Goal: Task Accomplishment & Management: Manage account settings

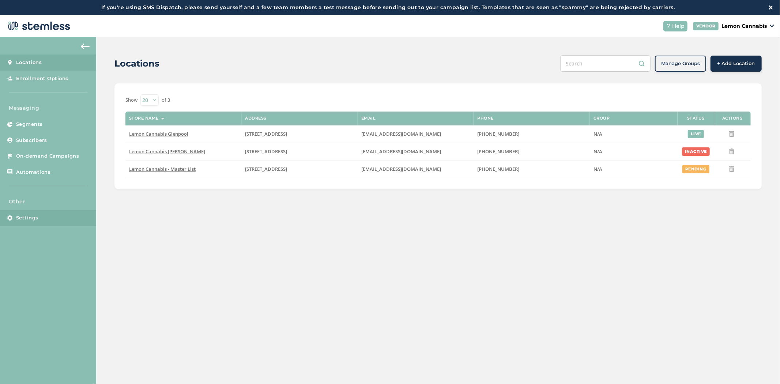
click at [22, 217] on span "Settings" at bounding box center [27, 217] width 22 height 7
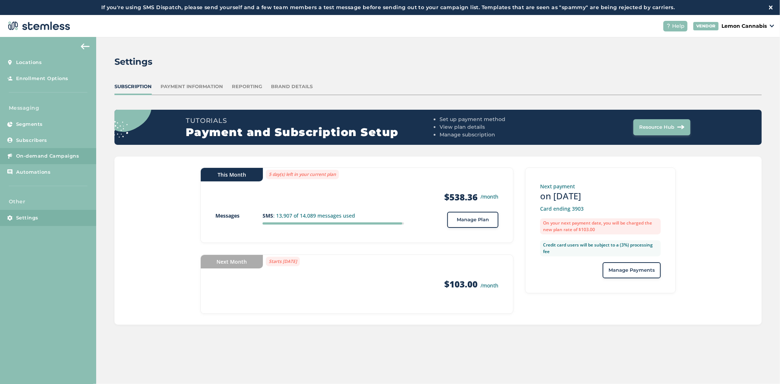
click at [31, 152] on span "On-demand Campaigns" at bounding box center [47, 155] width 63 height 7
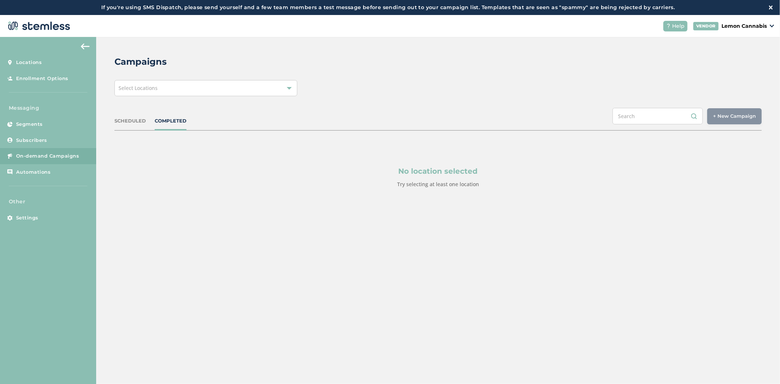
click at [192, 86] on div "Select Locations" at bounding box center [205, 88] width 183 height 16
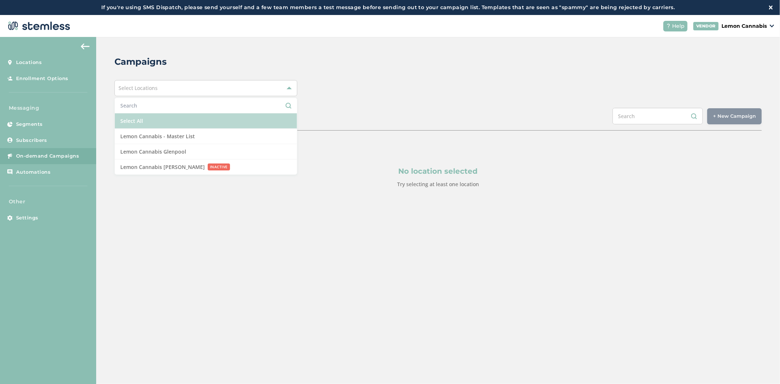
click at [183, 115] on li "Select All" at bounding box center [206, 120] width 182 height 15
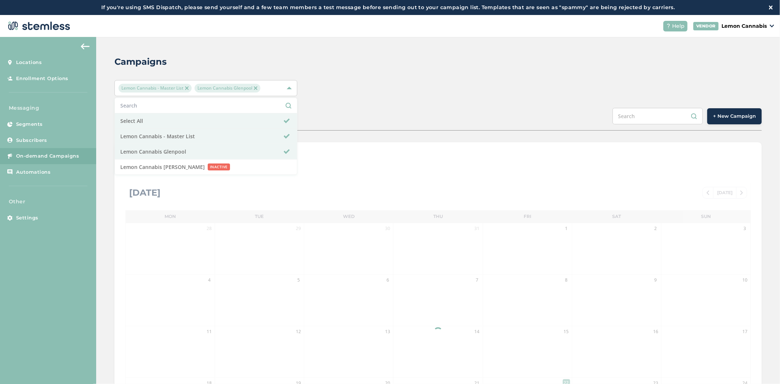
click at [403, 64] on div "Campaigns" at bounding box center [434, 61] width 641 height 13
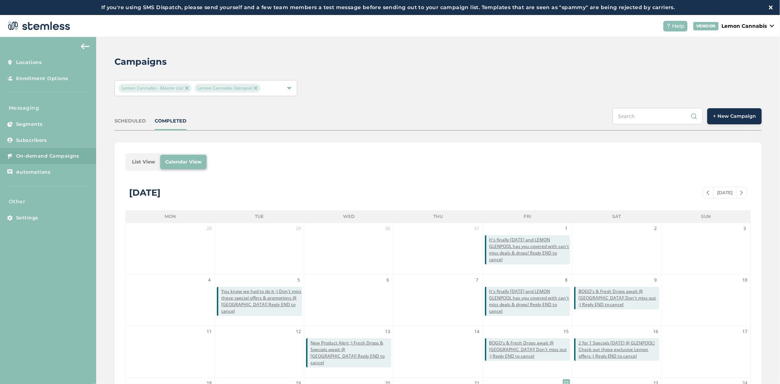
click at [133, 162] on li "List View" at bounding box center [143, 162] width 33 height 15
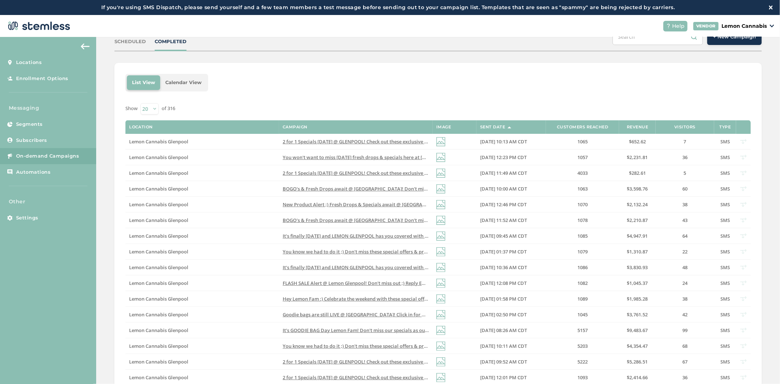
scroll to position [80, 0]
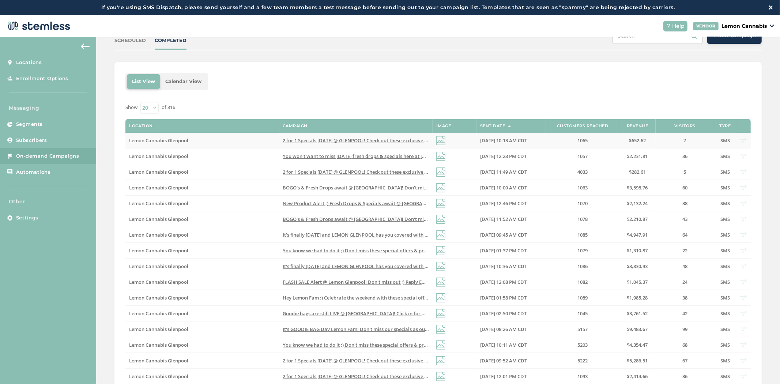
click at [351, 138] on span "2 for 1 Specials [DATE] @ GLENPOOL! Check out these exclusive Lemon offers :) R…" at bounding box center [393, 140] width 221 height 7
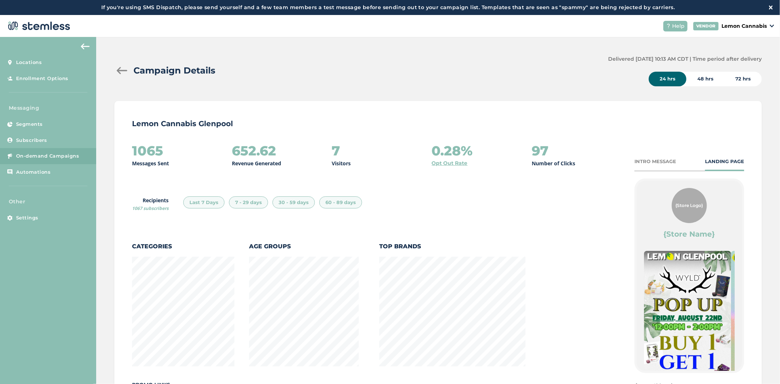
scroll to position [416, 639]
click at [121, 70] on div at bounding box center [121, 70] width 15 height 7
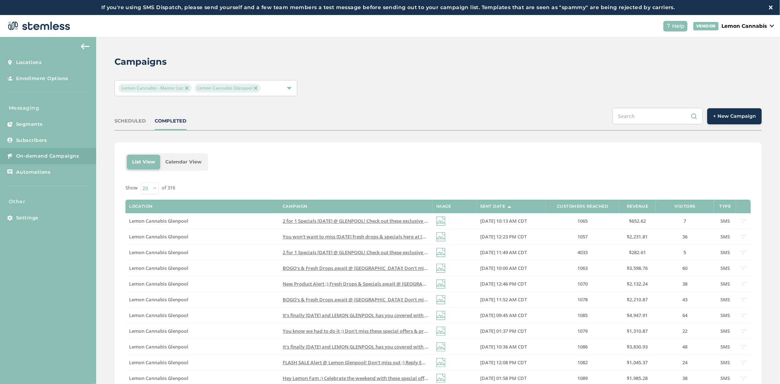
drag, startPoint x: 301, startPoint y: 221, endPoint x: 37, endPoint y: 155, distance: 272.0
click at [350, 221] on span "2 for 1 Specials [DATE] @ GLENPOOL! Check out these exclusive Lemon offers :) R…" at bounding box center [393, 221] width 221 height 7
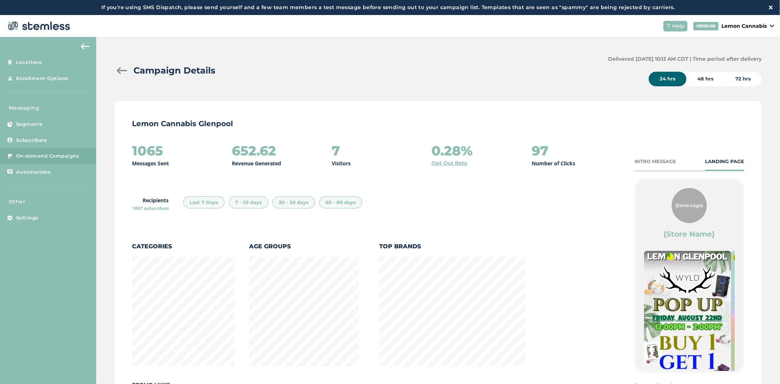
scroll to position [416, 639]
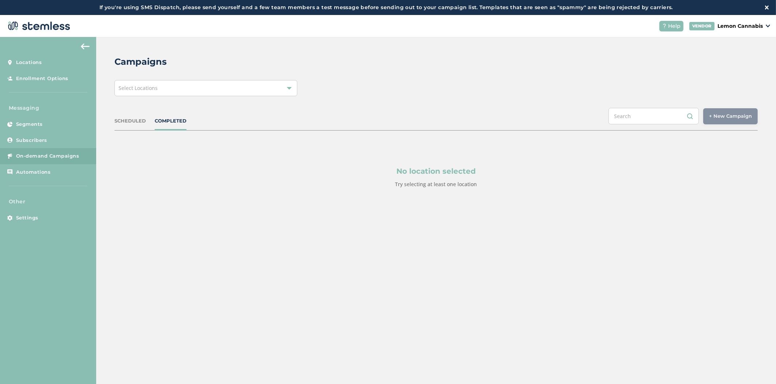
click at [191, 99] on div "Campaigns Select Locations SCHEDULED COMPLETED + New Campaign Select location(s…" at bounding box center [436, 139] width 680 height 205
click at [192, 91] on div "Select Locations" at bounding box center [205, 88] width 183 height 16
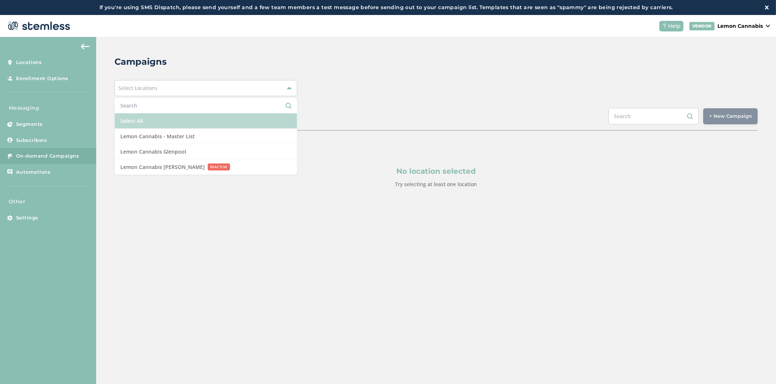
click at [184, 119] on li "Select All" at bounding box center [206, 120] width 182 height 15
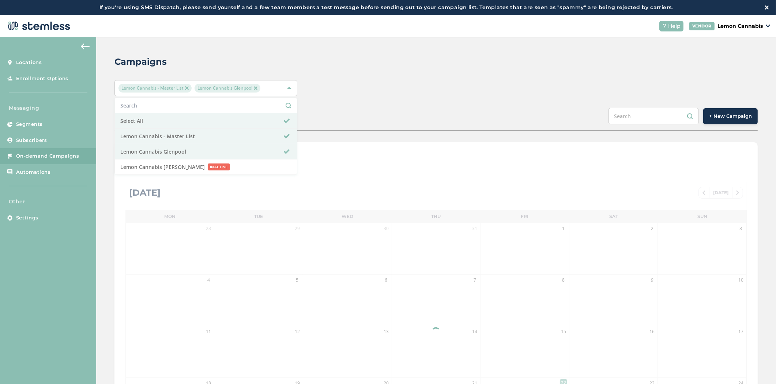
click at [411, 71] on div "Campaigns Lemon Cannabis - Master List Lemon Cannabis Glenpool Select All Lemon…" at bounding box center [436, 273] width 680 height 473
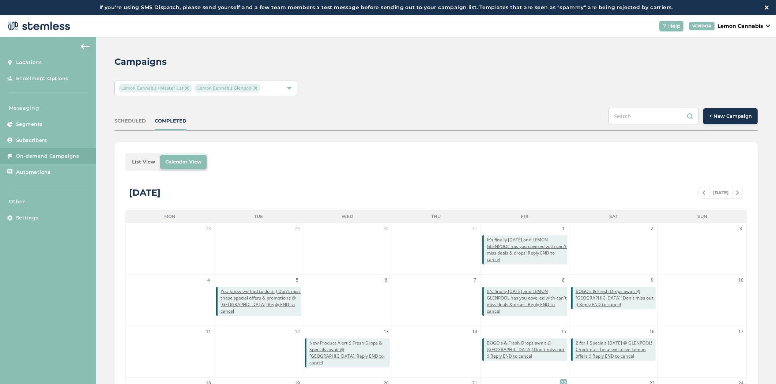
click at [136, 163] on li "List View" at bounding box center [143, 162] width 33 height 15
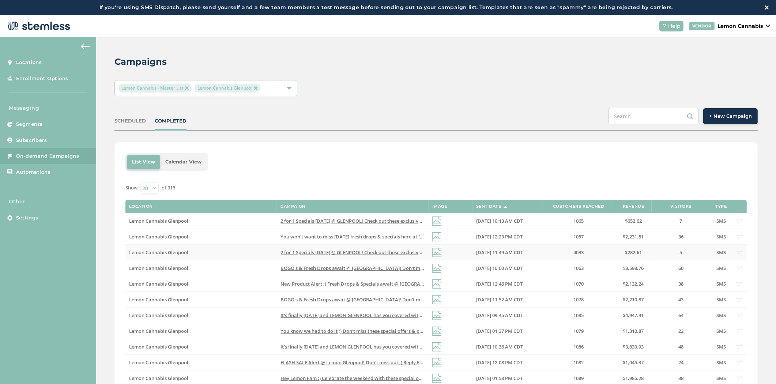
click at [395, 252] on span "2 for 1 Specials today @ GLENPOOL! Check out these exclusive Lemon offers :) Re…" at bounding box center [390, 252] width 221 height 7
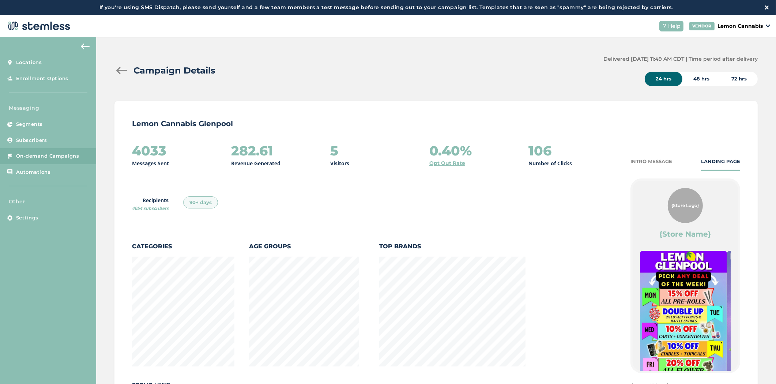
scroll to position [416, 639]
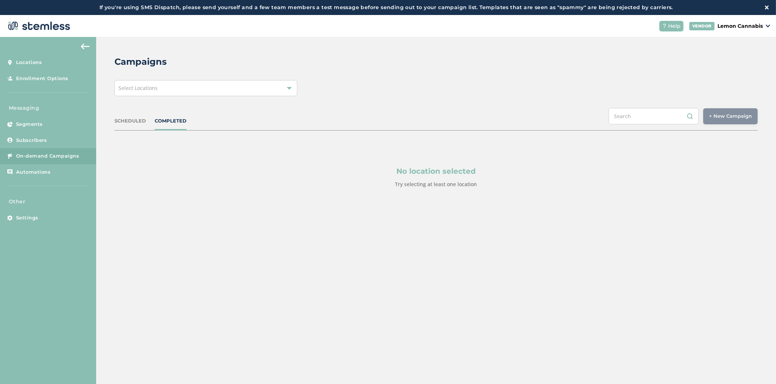
click at [197, 93] on div "Select Locations" at bounding box center [205, 88] width 183 height 16
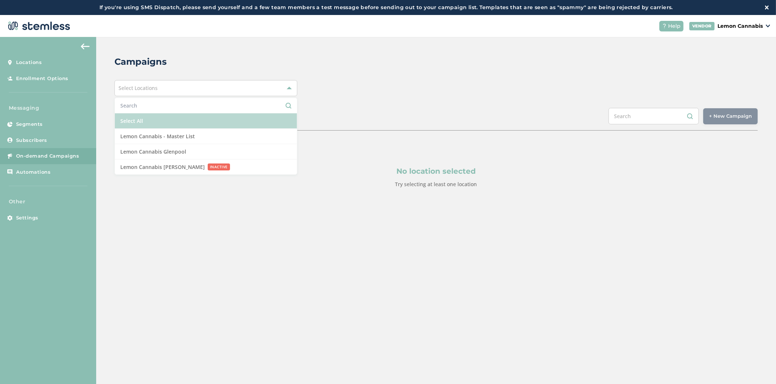
click at [199, 121] on li "Select All" at bounding box center [206, 120] width 182 height 15
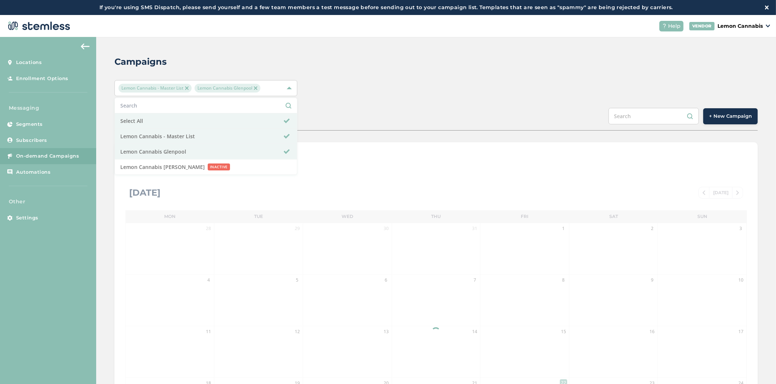
click at [428, 85] on div "Lemon Cannabis - Master List Lemon Cannabis [GEOGRAPHIC_DATA] Select All Lemon …" at bounding box center [435, 88] width 643 height 16
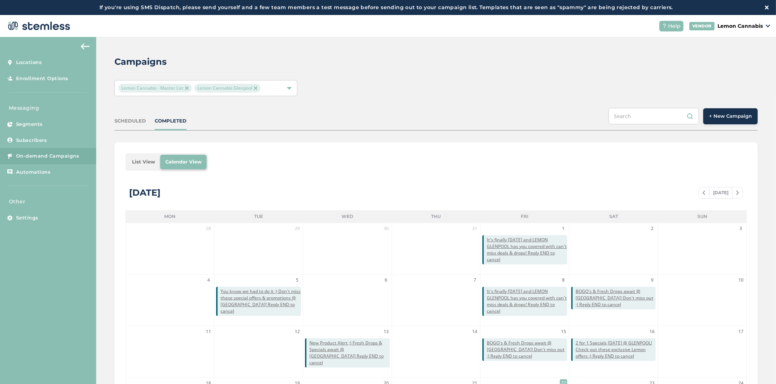
click at [137, 165] on li "List View" at bounding box center [143, 162] width 33 height 15
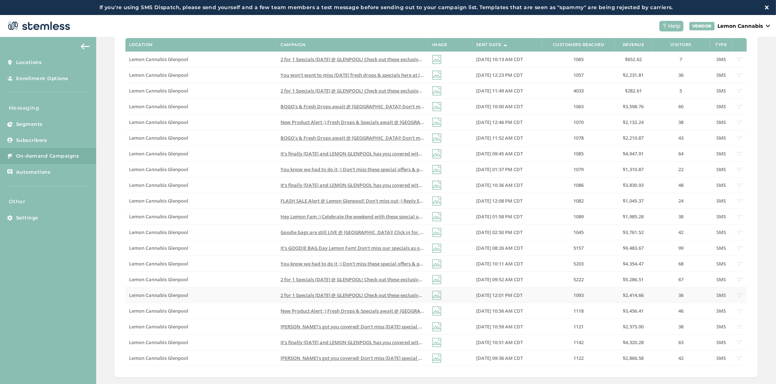
scroll to position [162, 0]
click at [401, 328] on span "[PERSON_NAME]'s got you covered! Don't miss [DATE] special offers & new drops ;…" at bounding box center [395, 325] width 230 height 7
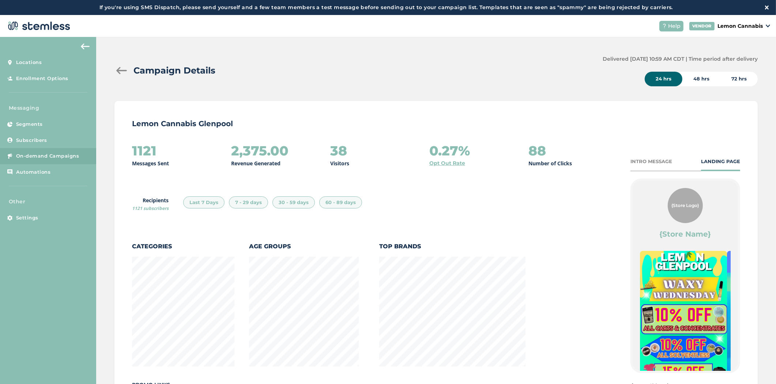
scroll to position [416, 639]
click at [114, 67] on div "Campaign Details Delivered 07/16/2025 10:59 AM CDT | Time period after delivery…" at bounding box center [436, 286] width 680 height 498
click at [118, 68] on div at bounding box center [121, 70] width 15 height 7
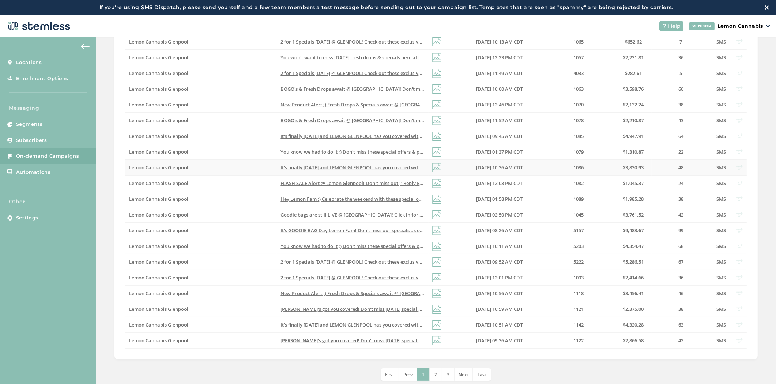
scroll to position [15, 0]
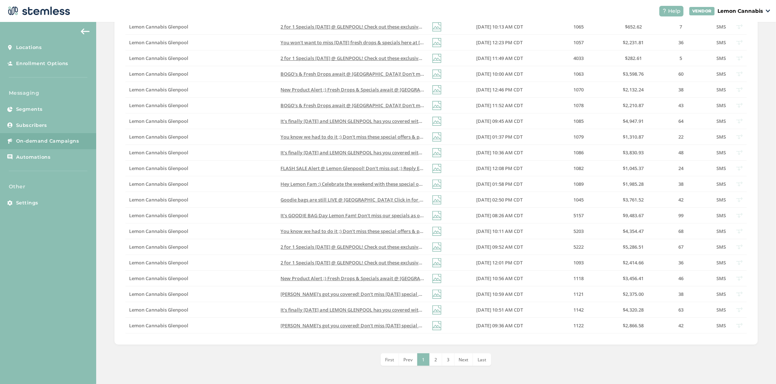
click at [436, 361] on li "2" at bounding box center [436, 359] width 12 height 12
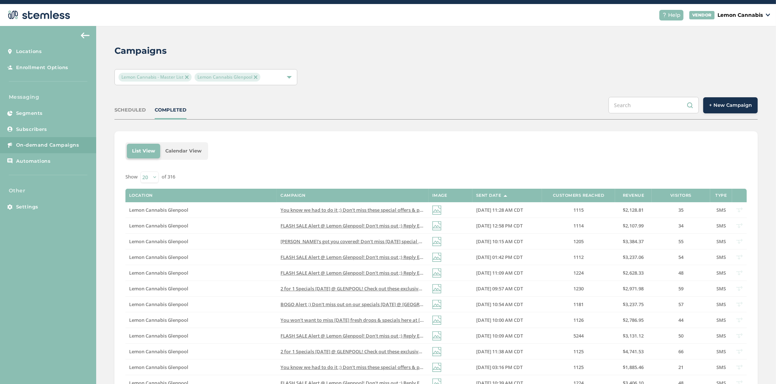
scroll to position [10, 0]
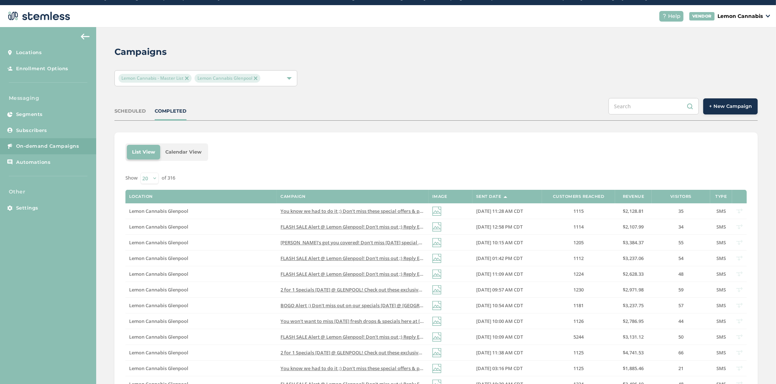
click at [153, 178] on select "20 50 100" at bounding box center [149, 178] width 18 height 11
click at [147, 177] on select "20 50 100" at bounding box center [149, 178] width 18 height 11
select select "100"
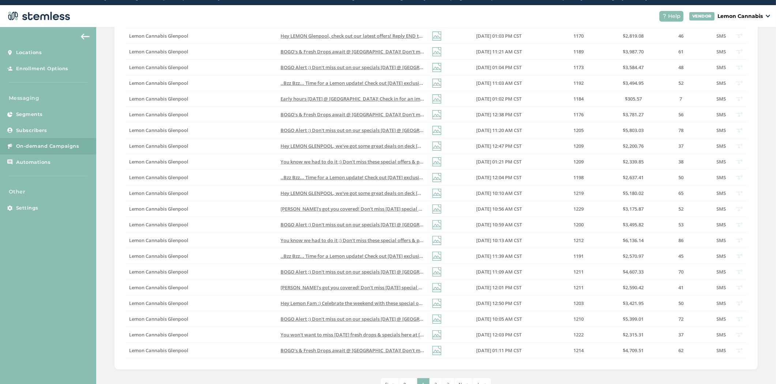
scroll to position [1440, 0]
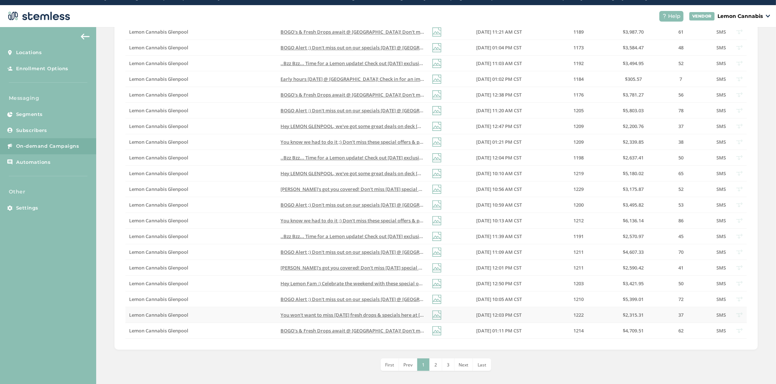
click at [329, 329] on span "BOGO's & Fresh Drops await @ Lemon Glenpool! Don't miss out ;) Reply END to can…" at bounding box center [382, 330] width 204 height 7
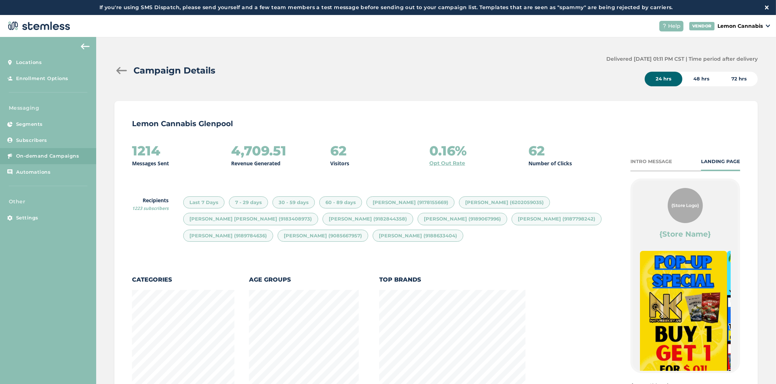
scroll to position [450, 639]
click at [118, 67] on div at bounding box center [121, 70] width 15 height 7
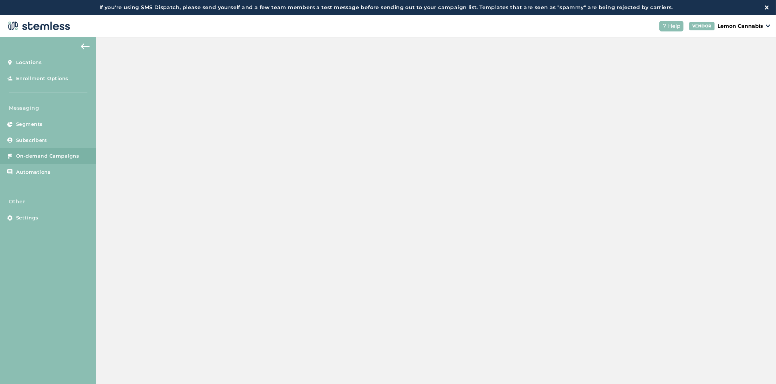
select select "100"
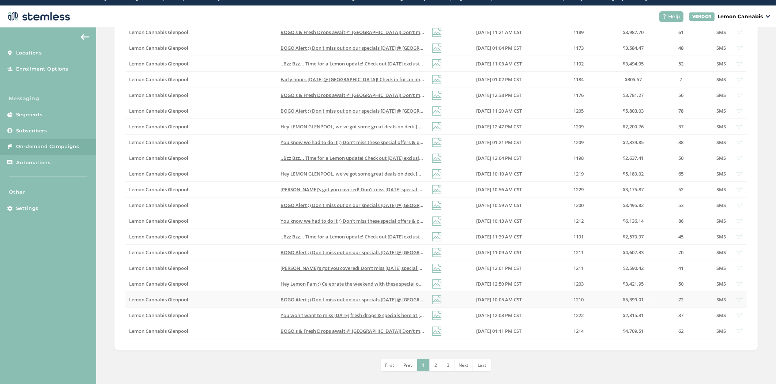
scroll to position [15, 0]
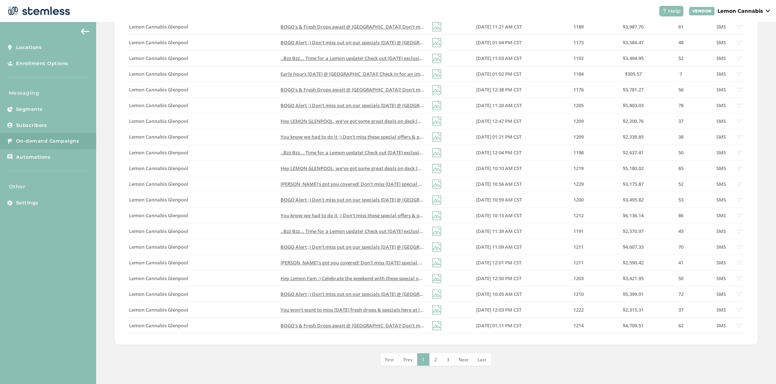
click at [479, 358] on span "Last" at bounding box center [481, 359] width 9 height 6
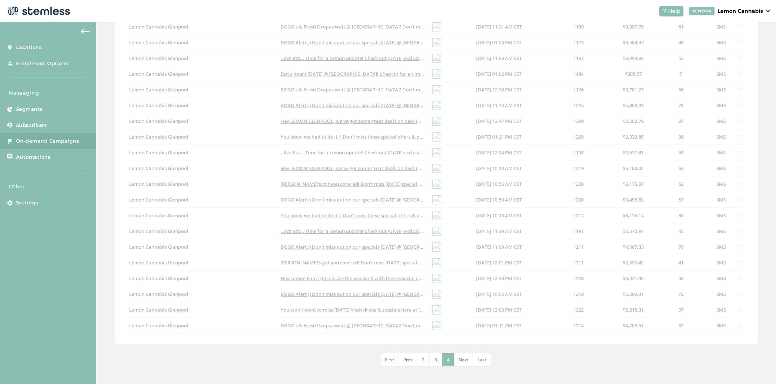
scroll to position [117, 0]
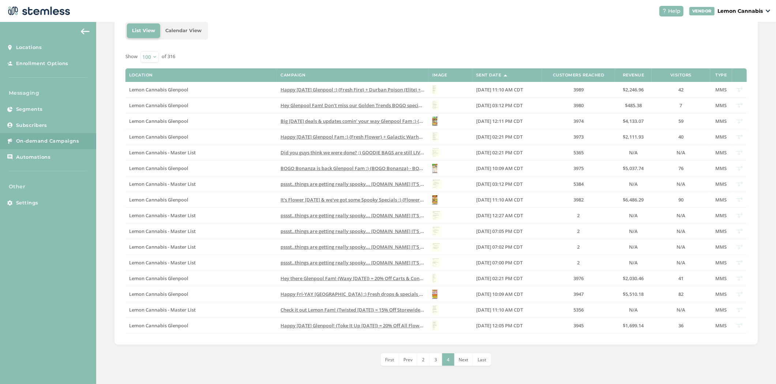
click at [434, 360] on span "3" at bounding box center [435, 359] width 3 height 6
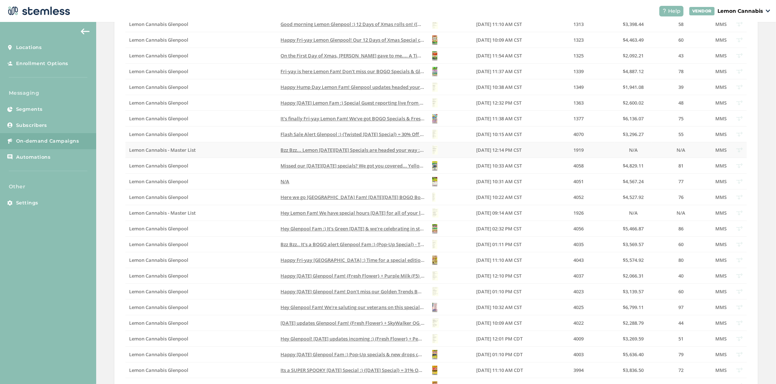
scroll to position [1360, 0]
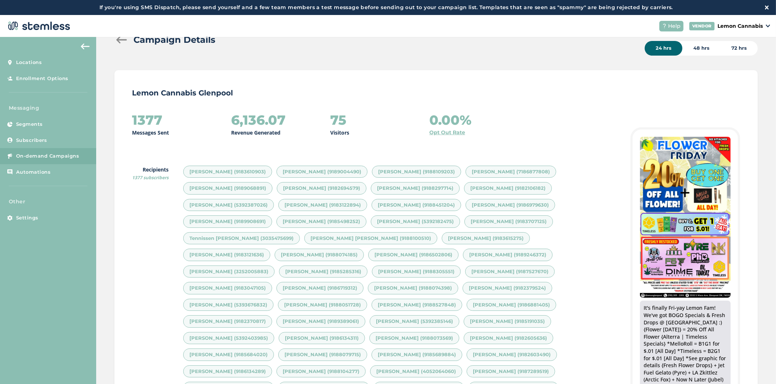
scroll to position [27, 0]
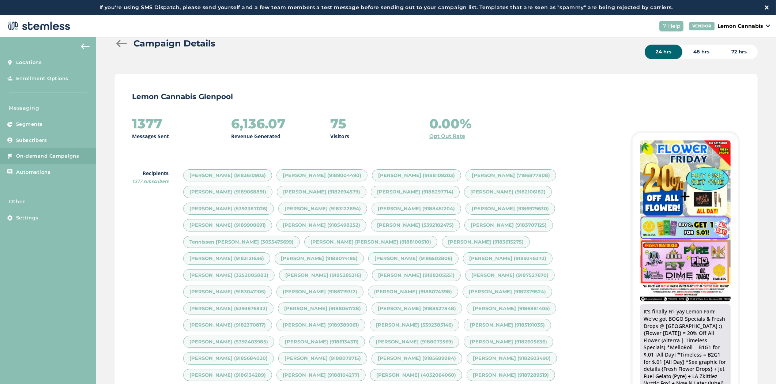
click at [125, 42] on div at bounding box center [121, 43] width 15 height 7
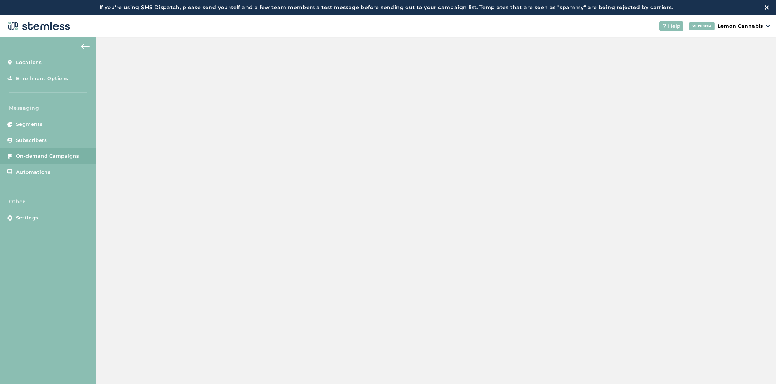
select select "100"
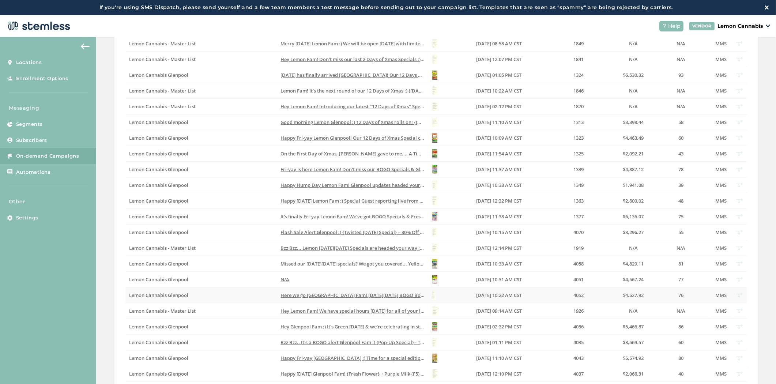
scroll to position [1278, 0]
click at [341, 108] on span "Hey Lemon Fam! Introducing our latest "12 Days of Xmas" Specials! {Today's BOGO…" at bounding box center [585, 106] width 611 height 7
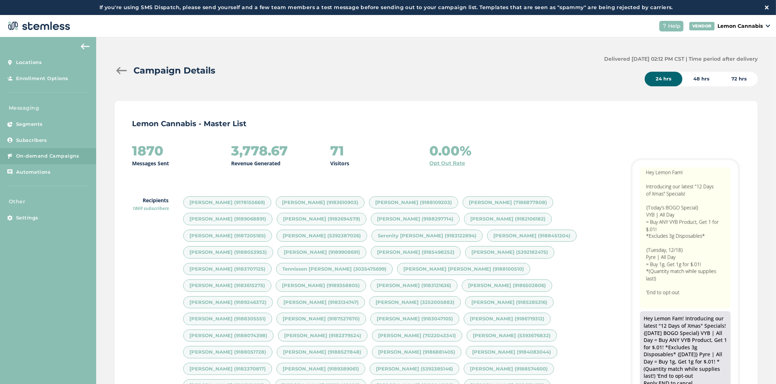
scroll to position [7426, 639]
click at [114, 68] on div at bounding box center [121, 70] width 15 height 7
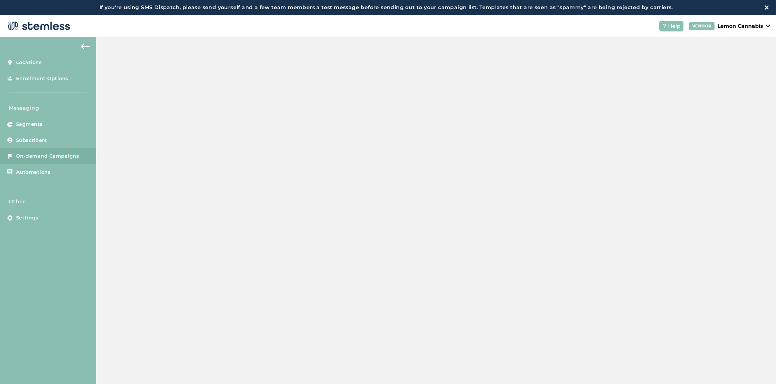
select select "100"
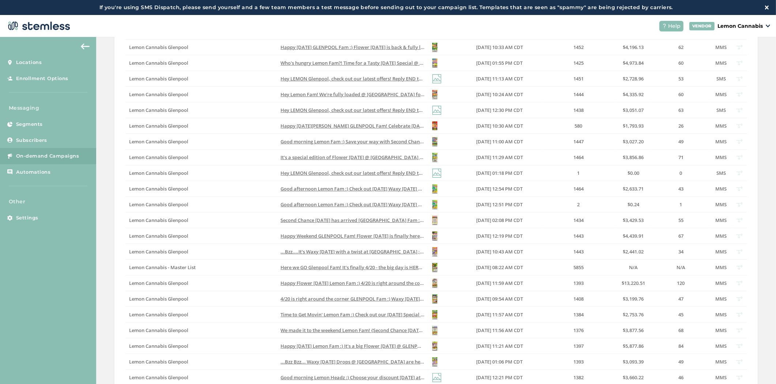
scroll to position [284, 0]
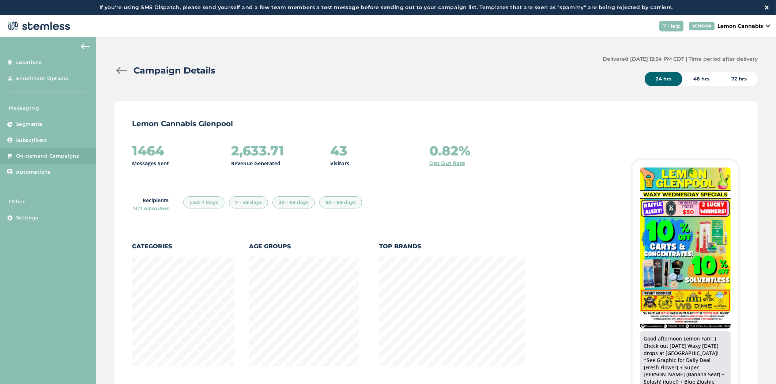
scroll to position [430, 639]
click at [119, 69] on div at bounding box center [121, 70] width 15 height 7
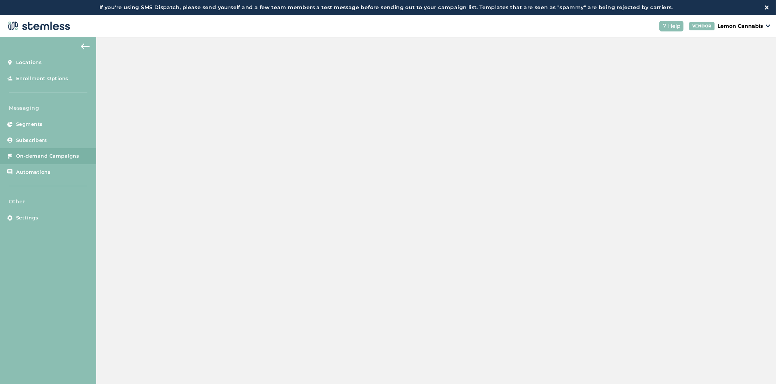
select select "100"
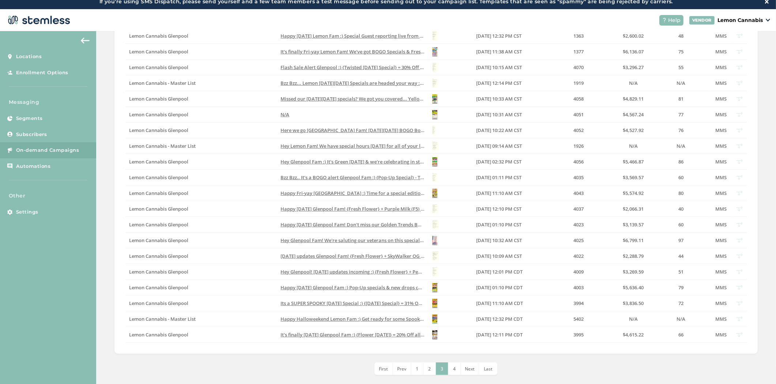
scroll to position [8, 0]
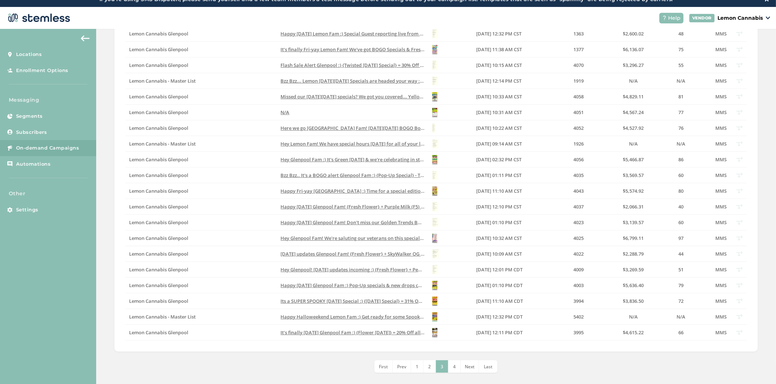
click at [428, 363] on span "2" at bounding box center [429, 366] width 3 height 6
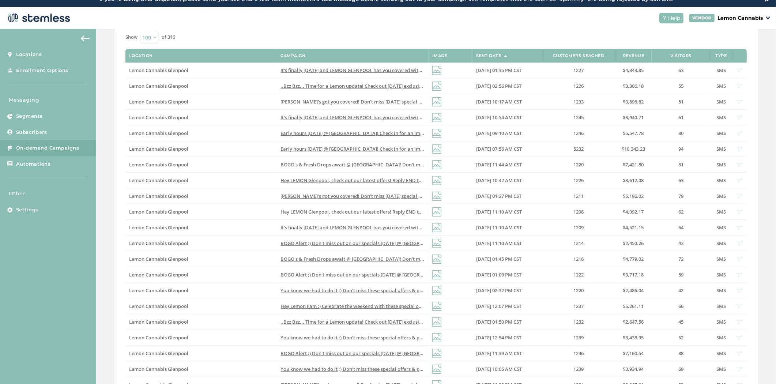
scroll to position [141, 0]
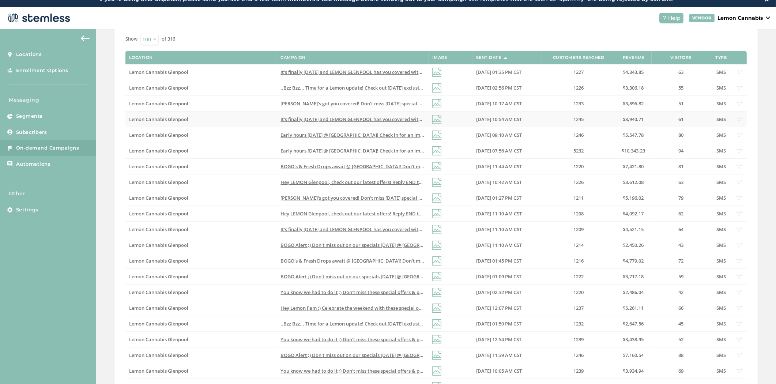
click at [373, 120] on span "It's finally Friday and LEMON GLENPOOL has you covered with can't miss deals & …" at bounding box center [401, 119] width 243 height 7
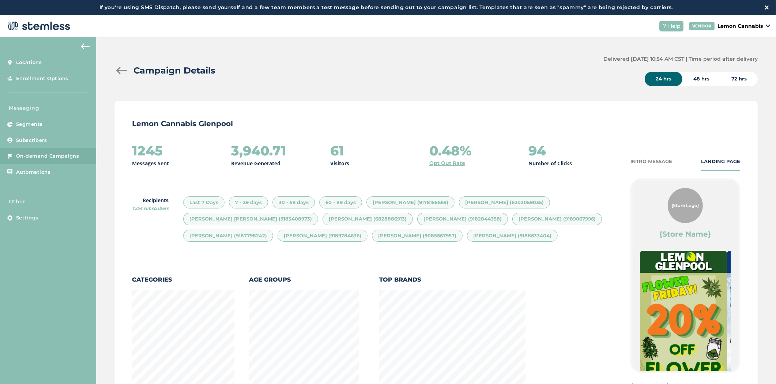
scroll to position [419, 639]
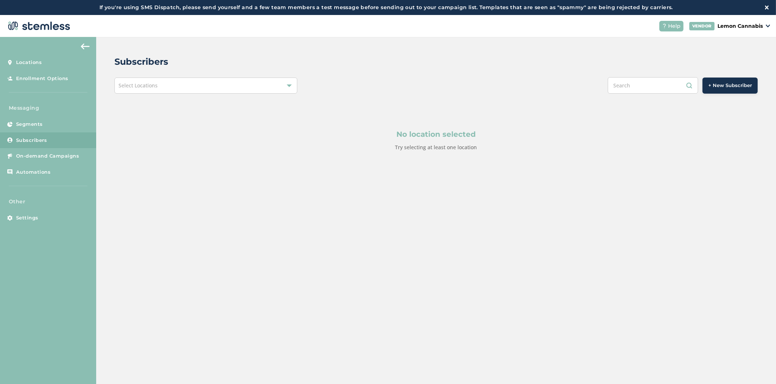
click at [222, 93] on div "Select Locations" at bounding box center [205, 86] width 183 height 16
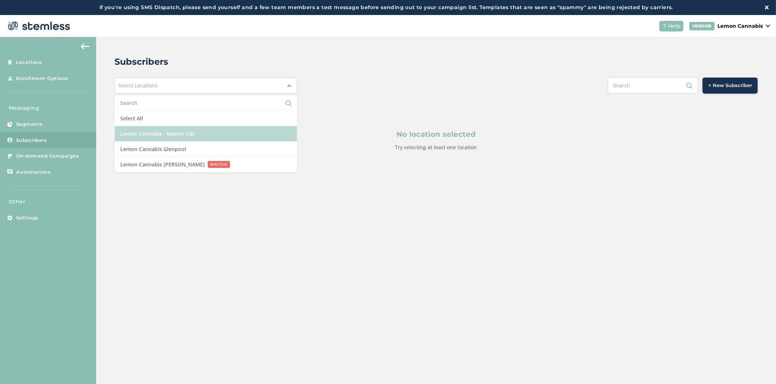
click at [209, 132] on li "Lemon Cannabis - Master List" at bounding box center [206, 133] width 182 height 15
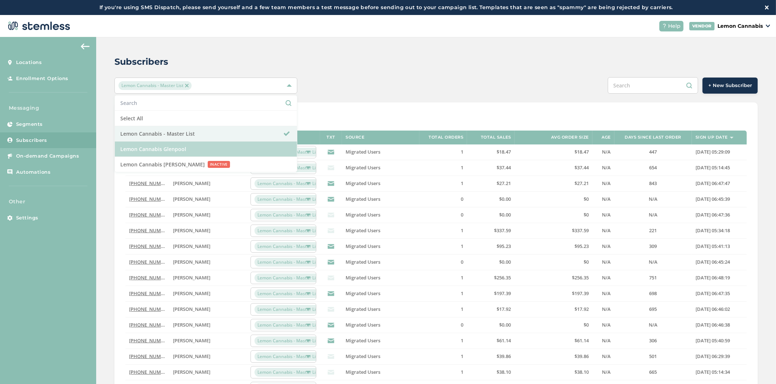
click at [207, 145] on li "Lemon Cannabis Glenpool" at bounding box center [206, 148] width 182 height 15
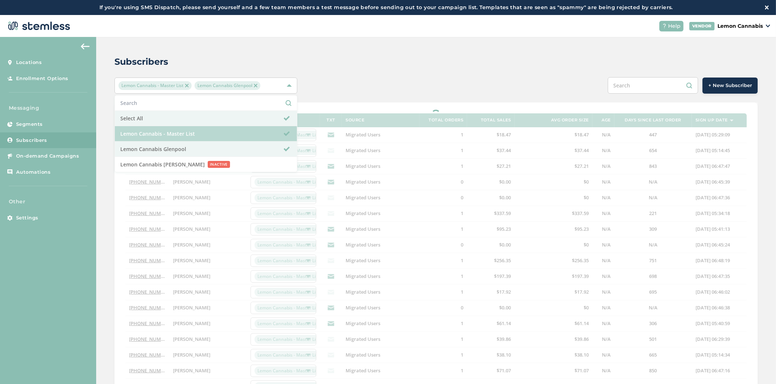
click at [217, 132] on li "Lemon Cannabis - Master List" at bounding box center [206, 133] width 182 height 15
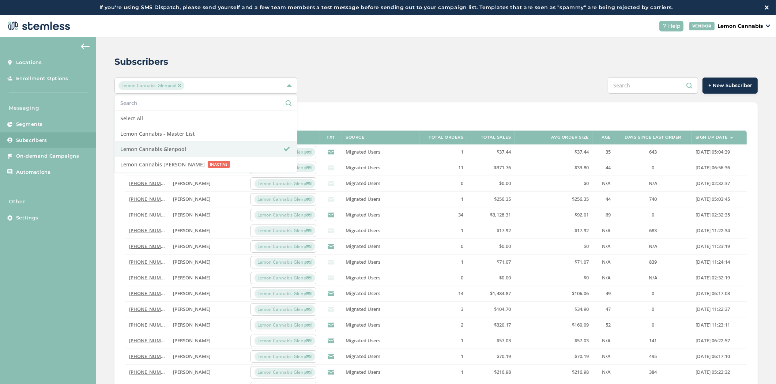
click at [377, 80] on div "Lemon Cannabis Glenpool Select All Lemon Cannabis - Master List Lemon Cannabis …" at bounding box center [435, 85] width 643 height 16
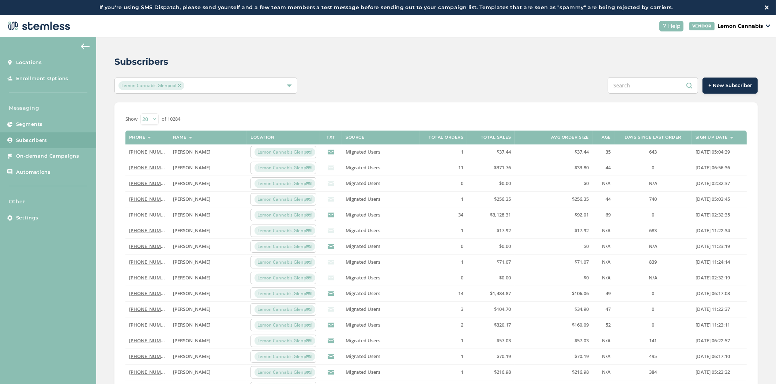
click at [730, 137] on img at bounding box center [732, 138] width 4 height 2
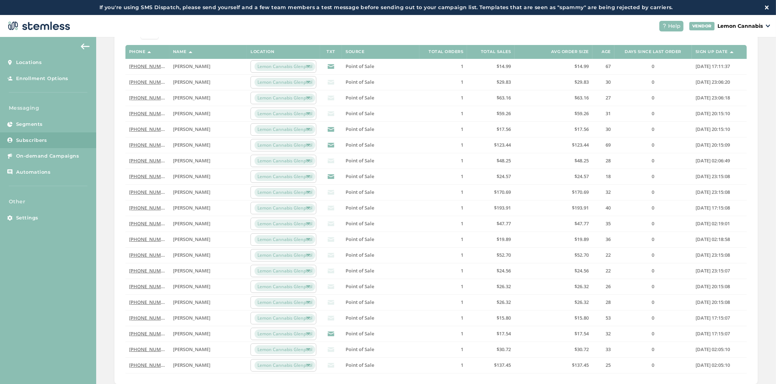
scroll to position [72, 0]
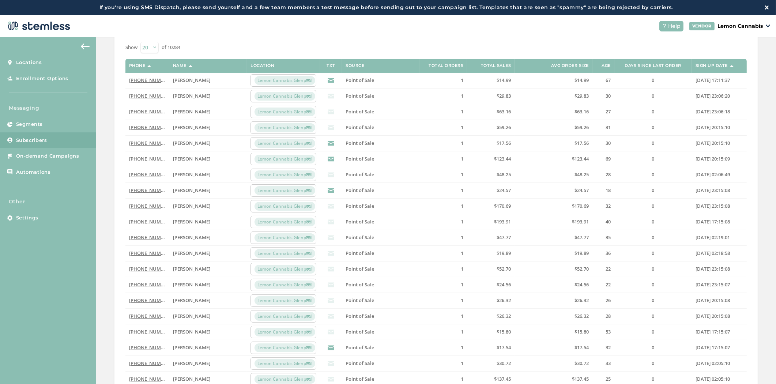
click at [147, 45] on select "20 50 100" at bounding box center [149, 47] width 18 height 11
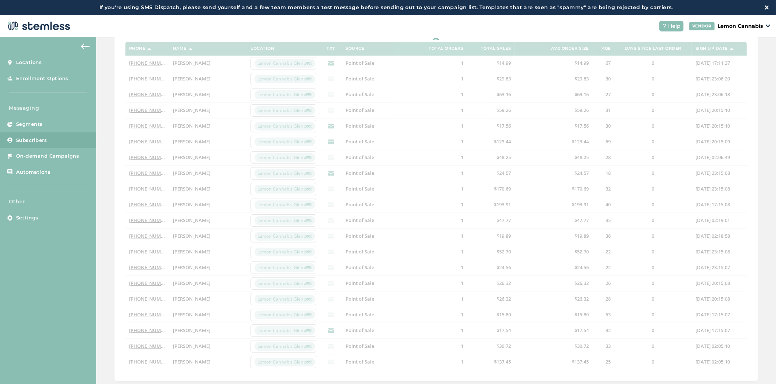
select select "50"
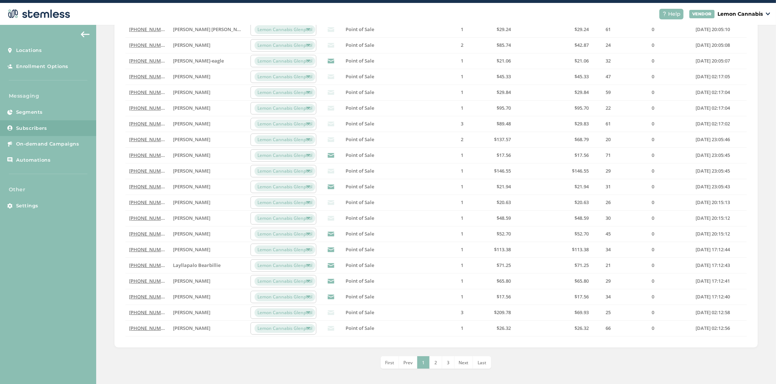
scroll to position [15, 0]
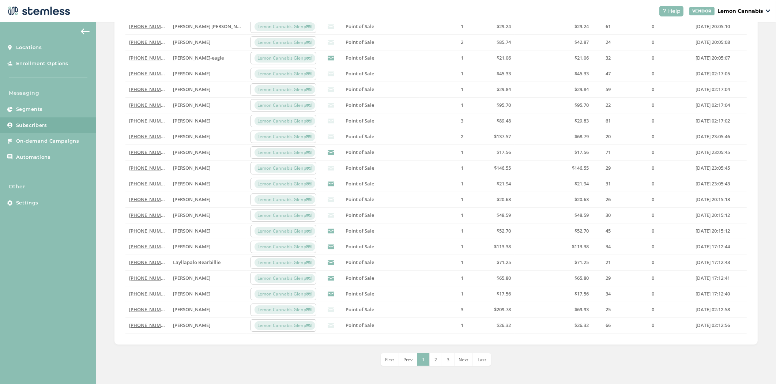
click at [480, 362] on span "Last" at bounding box center [481, 359] width 9 height 6
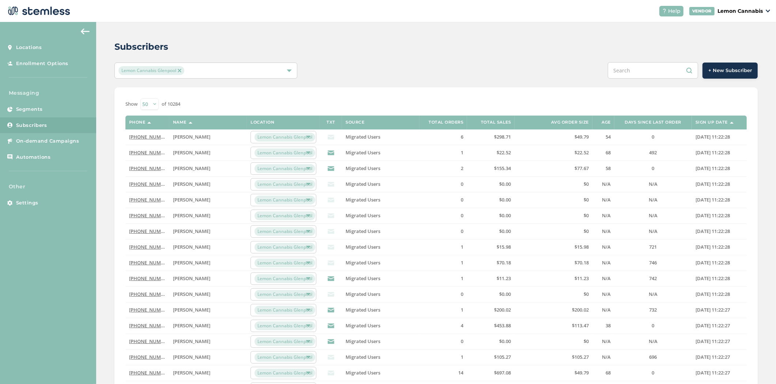
scroll to position [13, 0]
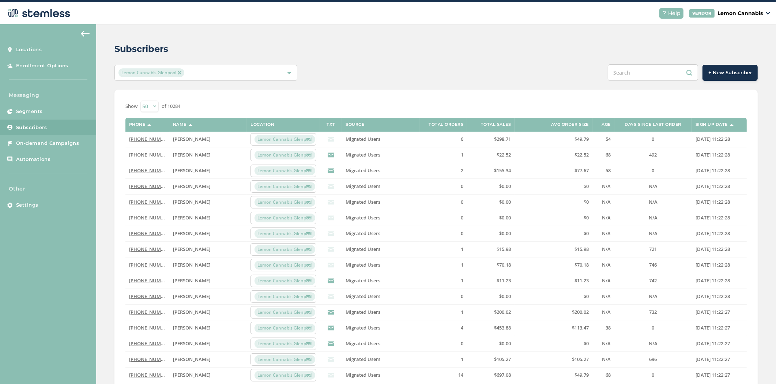
click at [730, 125] on img at bounding box center [732, 125] width 4 height 2
click at [261, 76] on div "Lemon Cannabis Glenpool" at bounding box center [201, 72] width 167 height 9
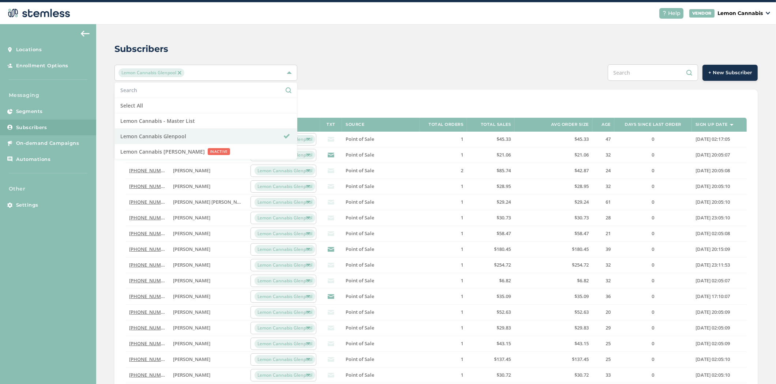
click at [386, 72] on div "+ New Subscriber" at bounding box center [569, 72] width 375 height 16
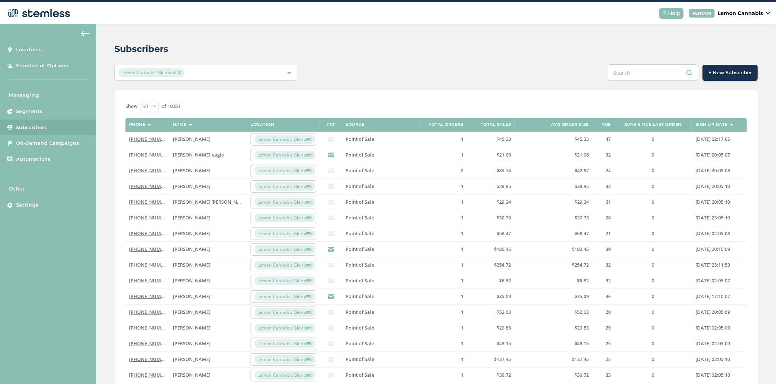
click at [211, 78] on div "Lemon Cannabis Glenpool" at bounding box center [205, 73] width 183 height 16
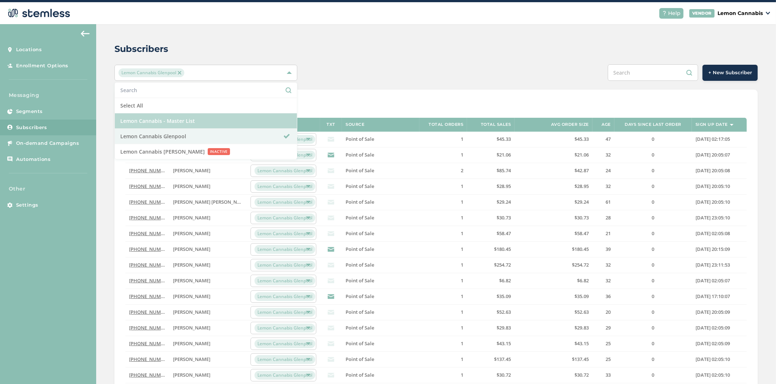
click at [215, 121] on li "Lemon Cannabis - Master List" at bounding box center [206, 120] width 182 height 15
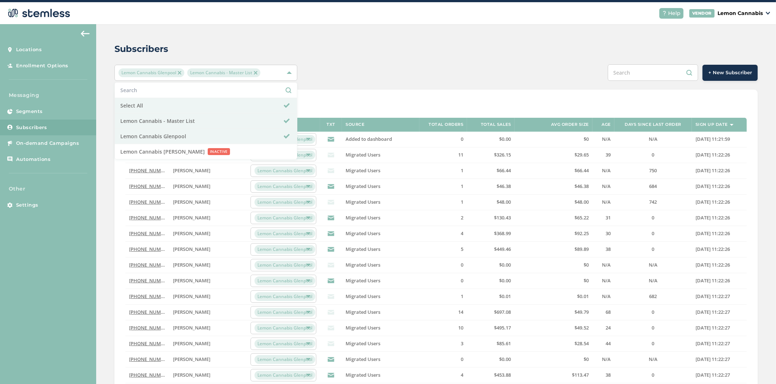
click at [723, 124] on th "Sign up date" at bounding box center [719, 125] width 55 height 14
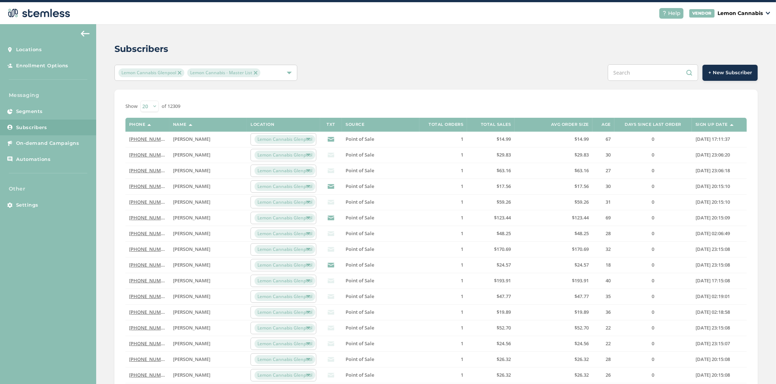
click at [180, 74] on img at bounding box center [180, 73] width 4 height 4
click at [207, 74] on div "Lemon Cannabis - Master List" at bounding box center [201, 72] width 167 height 9
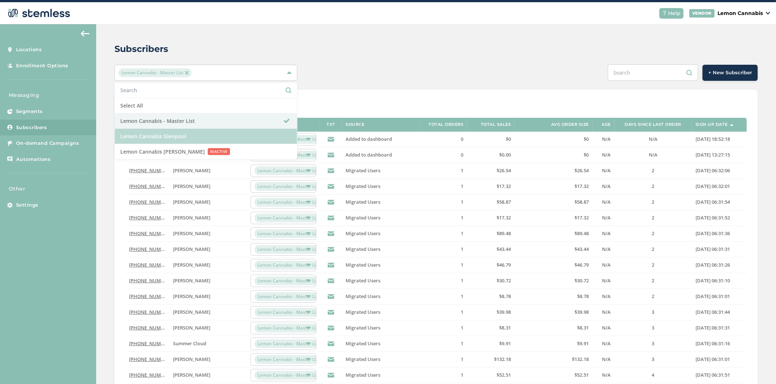
click at [213, 136] on li "Lemon Cannabis Glenpool" at bounding box center [206, 136] width 182 height 15
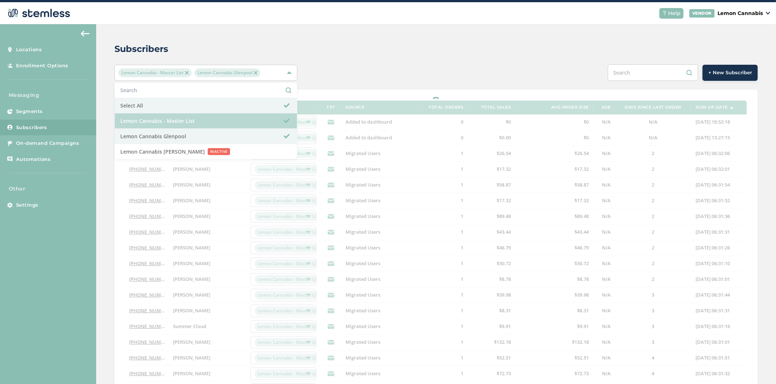
click at [208, 118] on li "Lemon Cannabis - Master List" at bounding box center [206, 120] width 182 height 15
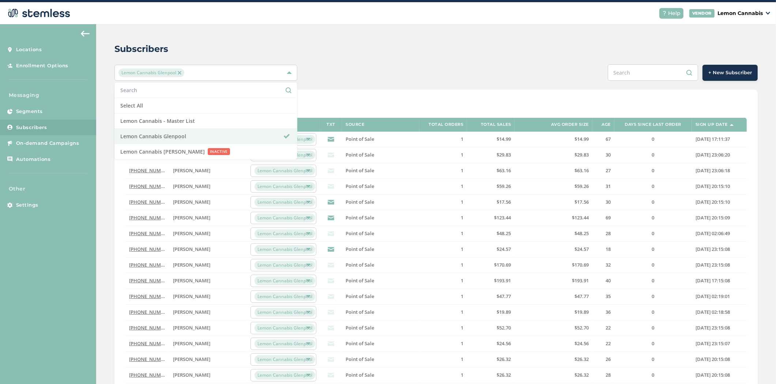
click at [470, 58] on div "Subscribers Lemon Cannabis Glenpool Select All Lemon Cannabis - Master List Lem…" at bounding box center [436, 260] width 680 height 472
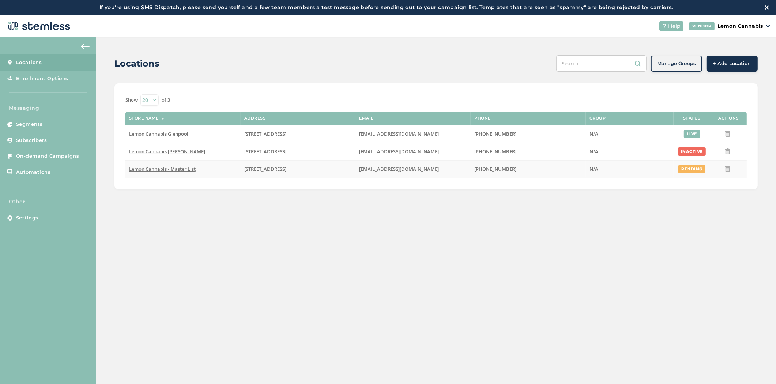
click at [152, 167] on span "Lemon Cannabis - Master List" at bounding box center [162, 169] width 67 height 7
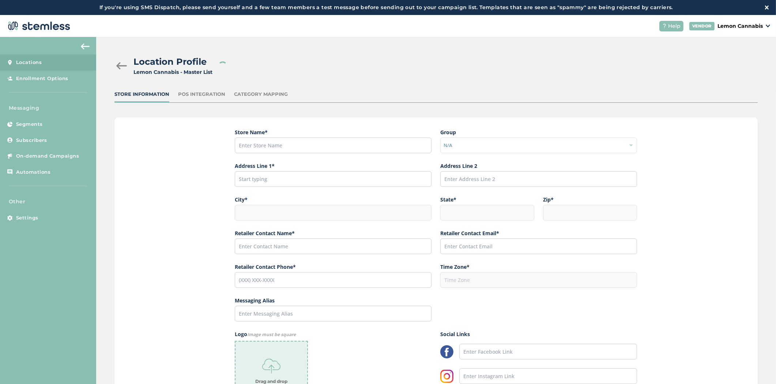
type input "Lemon Cannabis - Master List"
type input "[STREET_ADDRESS]"
type input "Glenpool"
type input "OK"
type input "74033"
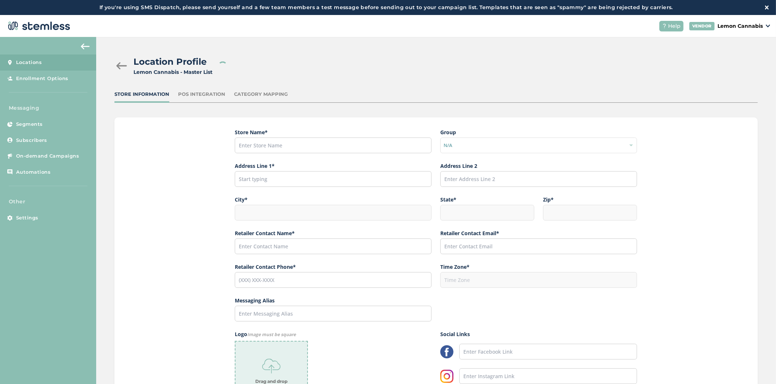
type input "[PERSON_NAME]"
type input "[EMAIL_ADDRESS][DOMAIN_NAME]"
type input "[PHONE_NUMBER]"
type input "America/[GEOGRAPHIC_DATA]"
type input "Lemon - Master List"
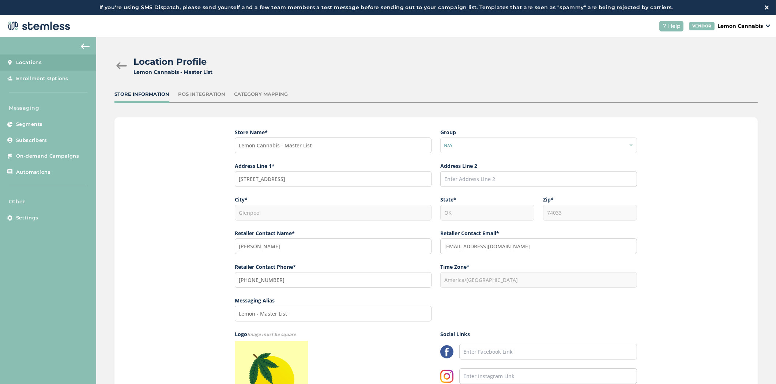
click at [249, 94] on div "Category Mapping" at bounding box center [261, 94] width 54 height 7
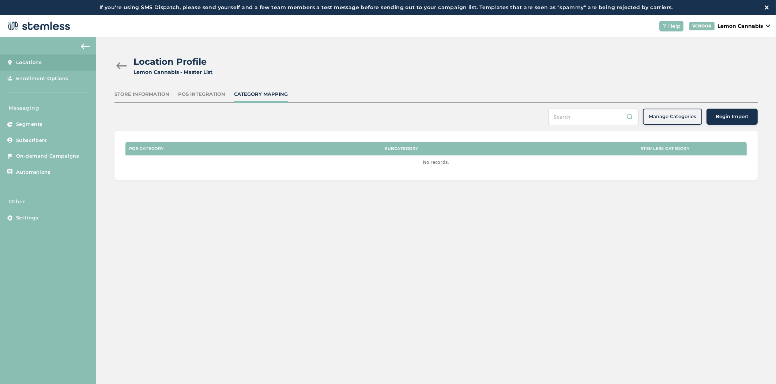
click at [182, 96] on div "POS Integration" at bounding box center [201, 94] width 47 height 7
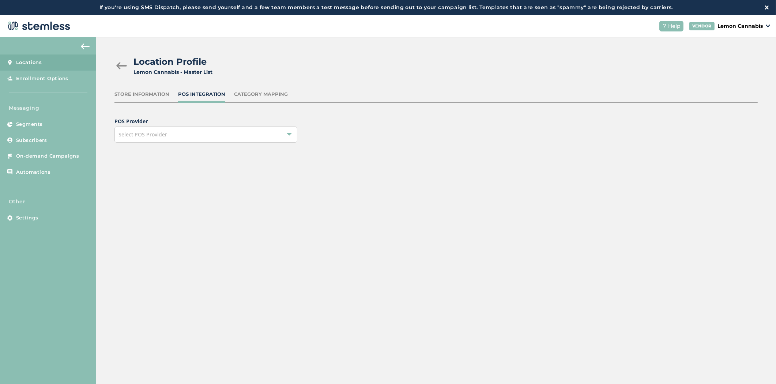
click at [147, 93] on div "Store Information" at bounding box center [141, 94] width 55 height 7
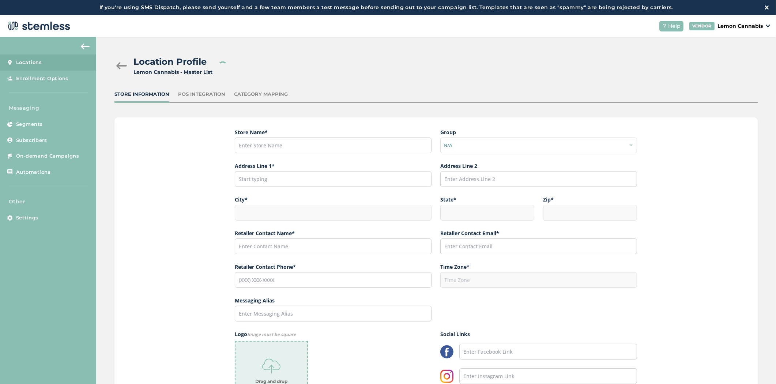
type input "Lemon Cannabis - Master List"
type input "[STREET_ADDRESS]"
type input "Glenpool"
type input "OK"
type input "74033"
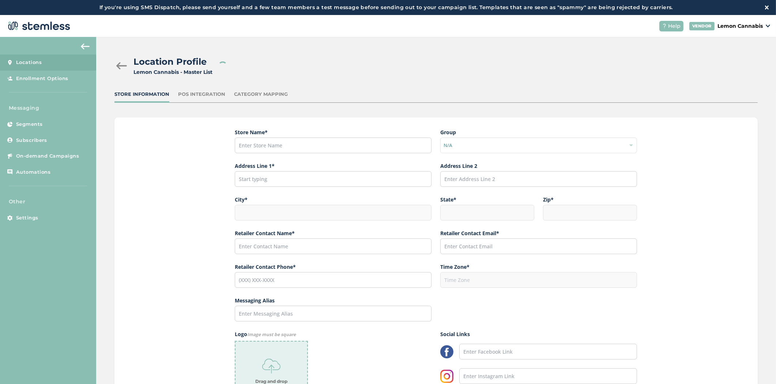
type input "[PERSON_NAME]"
type input "[EMAIL_ADDRESS][DOMAIN_NAME]"
type input "[PHONE_NUMBER]"
type input "America/[GEOGRAPHIC_DATA]"
type input "Lemon - Master List"
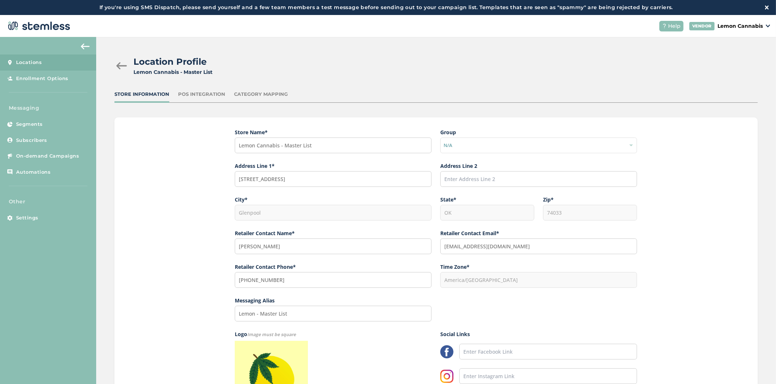
click at [123, 63] on div at bounding box center [121, 65] width 15 height 7
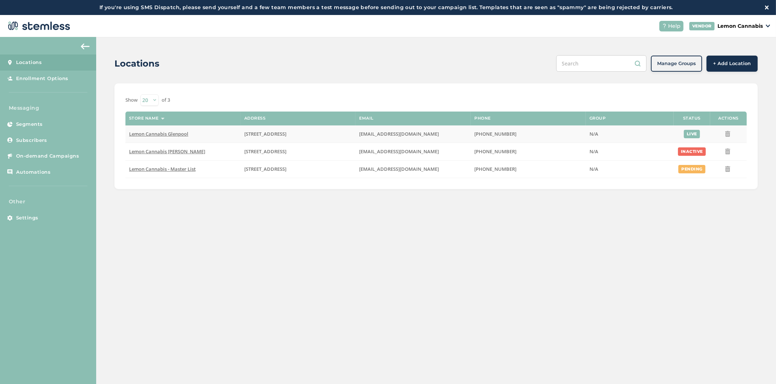
click at [155, 135] on span "Lemon Cannabis Glenpool" at bounding box center [158, 134] width 59 height 7
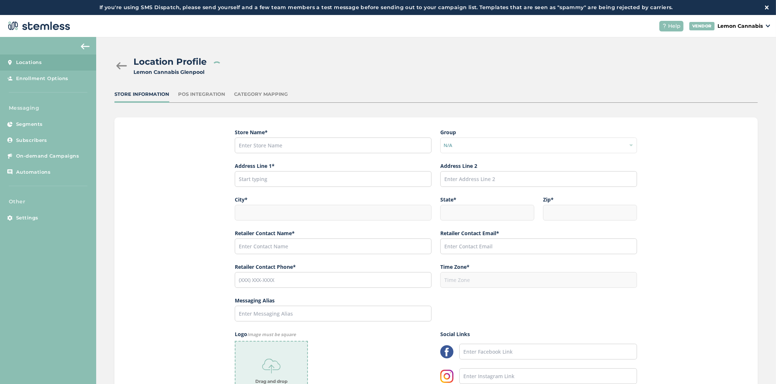
type input "Lemon Cannabis Glenpool"
type input "[STREET_ADDRESS]"
type input "Glenpool"
type input "OK"
type input "74033"
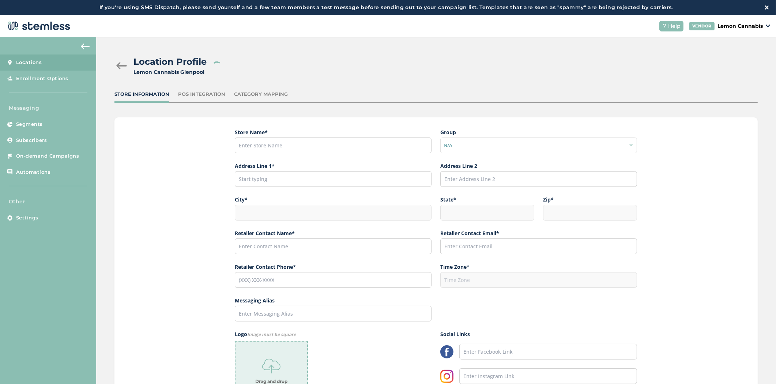
type input "[PERSON_NAME]"
type input "[EMAIL_ADDRESS][DOMAIN_NAME]"
type input "[PHONE_NUMBER]"
type input "America/[GEOGRAPHIC_DATA]"
type input "Lemon Glenpool"
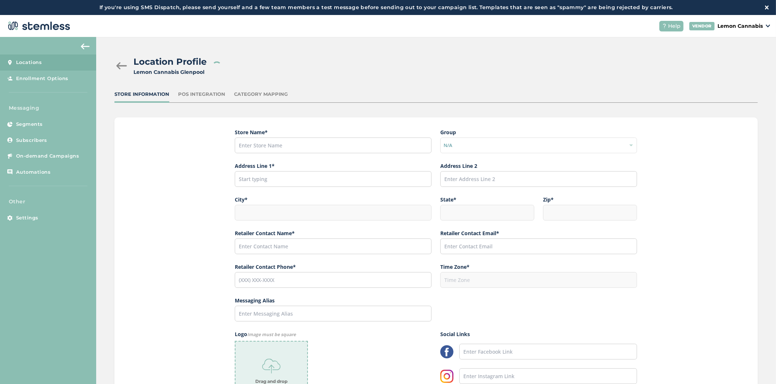
type input "[URL][DOMAIN_NAME]"
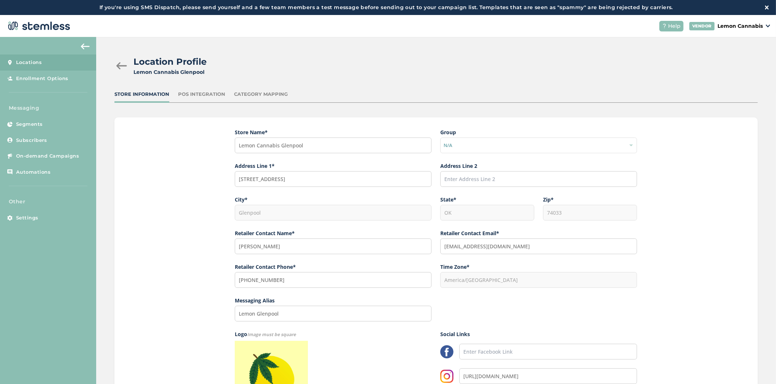
click at [200, 89] on div "Location Profile Lemon Cannabis [GEOGRAPHIC_DATA] Store Information POS Integra…" at bounding box center [436, 270] width 680 height 467
click at [197, 94] on div "POS Integration" at bounding box center [201, 94] width 47 height 7
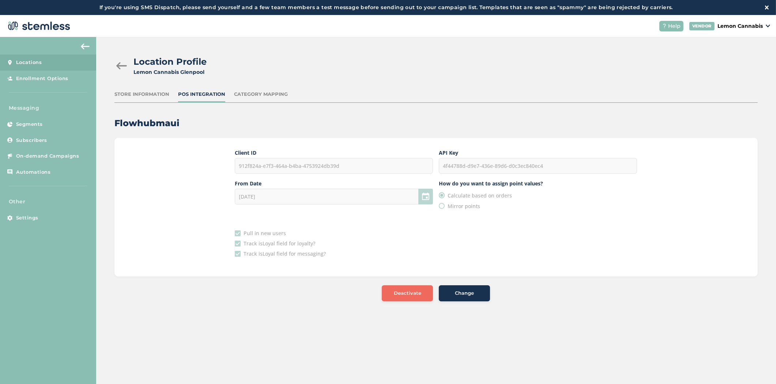
click at [255, 93] on div "Category Mapping" at bounding box center [261, 94] width 54 height 7
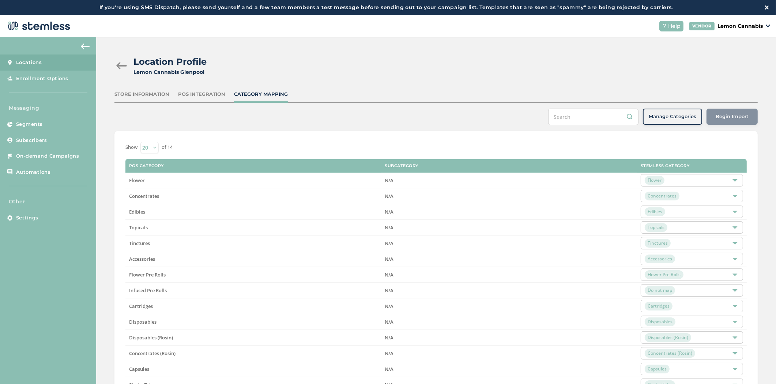
click at [197, 93] on div "POS Integration" at bounding box center [201, 94] width 47 height 7
